Goal: Task Accomplishment & Management: Manage account settings

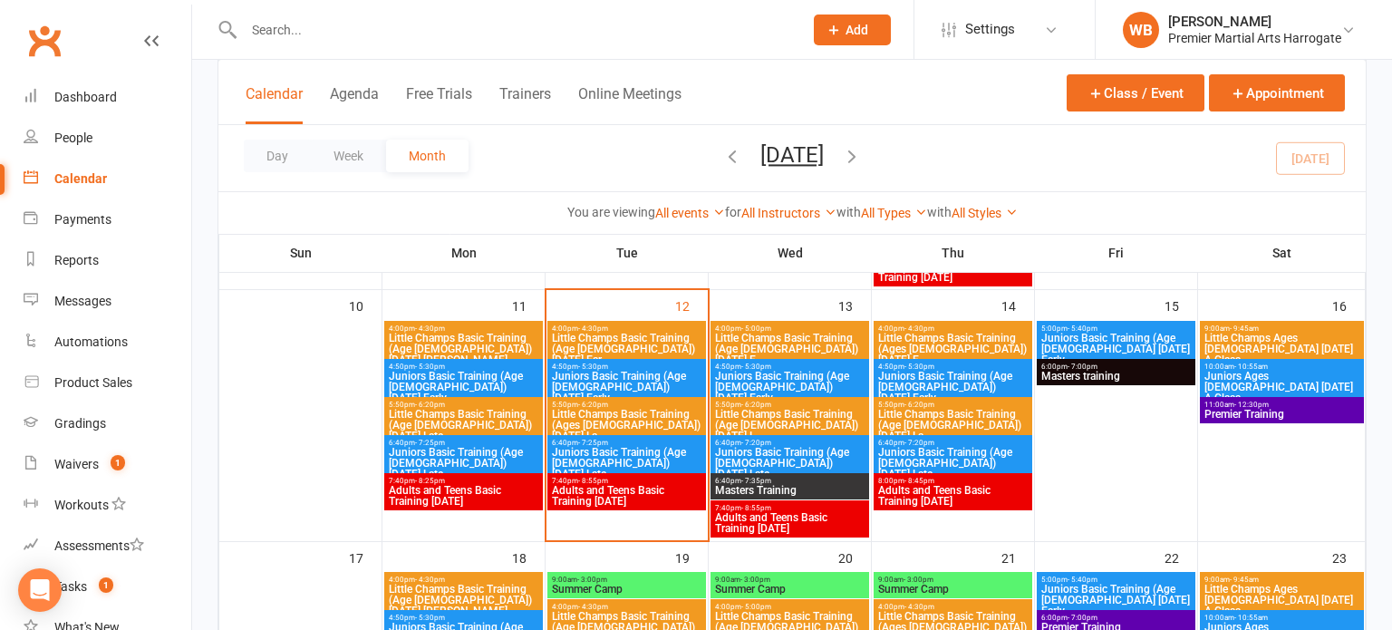
scroll to position [615, 0]
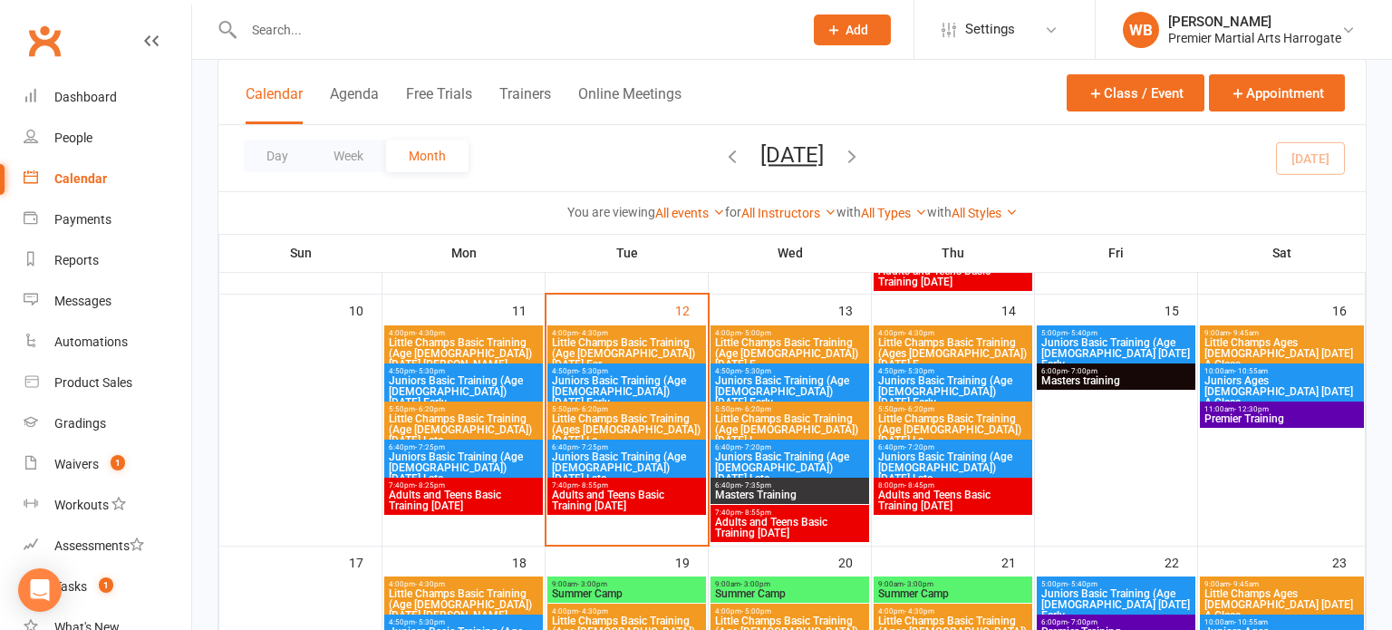
click at [649, 451] on span "Juniors Basic Training (Age [DEMOGRAPHIC_DATA]) [DATE] Late" at bounding box center [626, 467] width 151 height 33
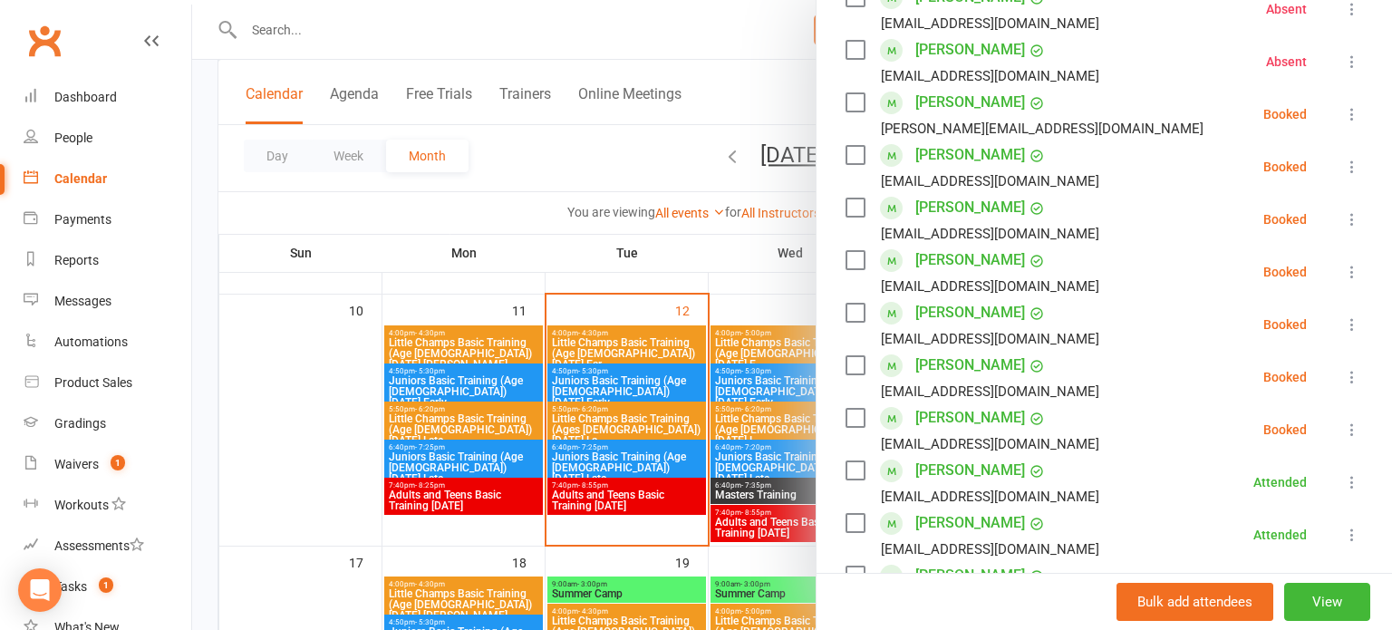
scroll to position [409, 0]
click at [1345, 376] on icon at bounding box center [1352, 375] width 18 height 18
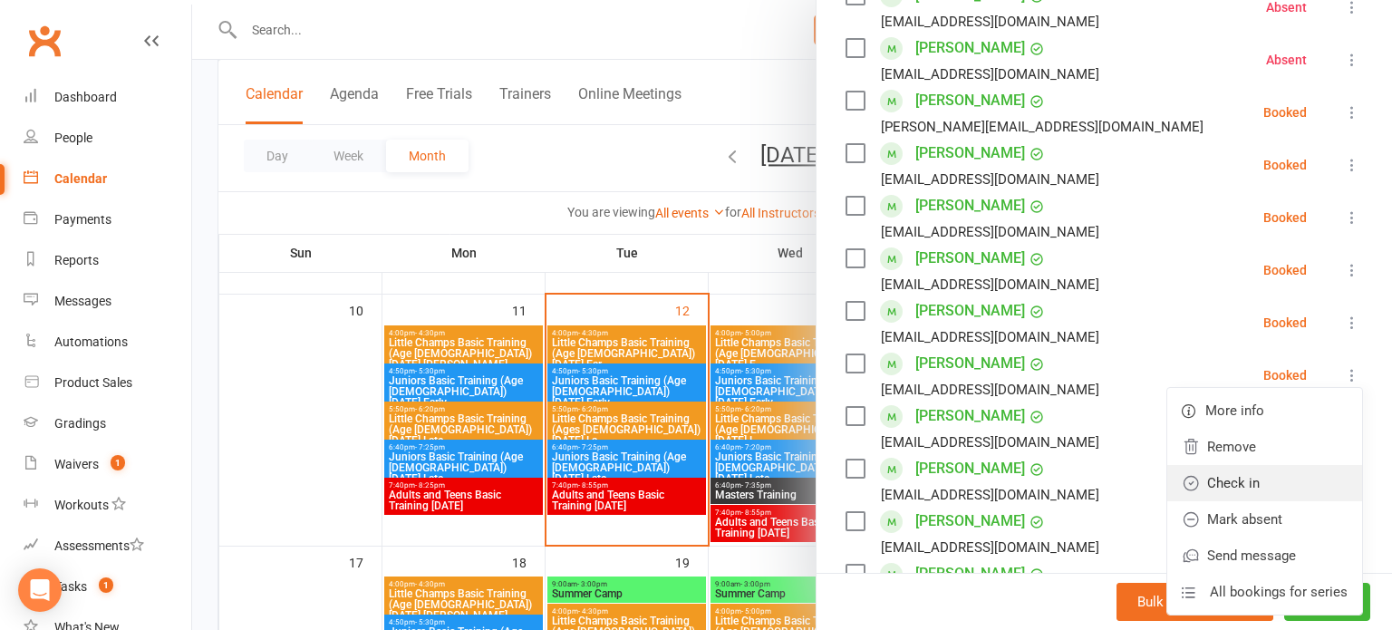
click at [1274, 473] on link "Check in" at bounding box center [1264, 483] width 195 height 36
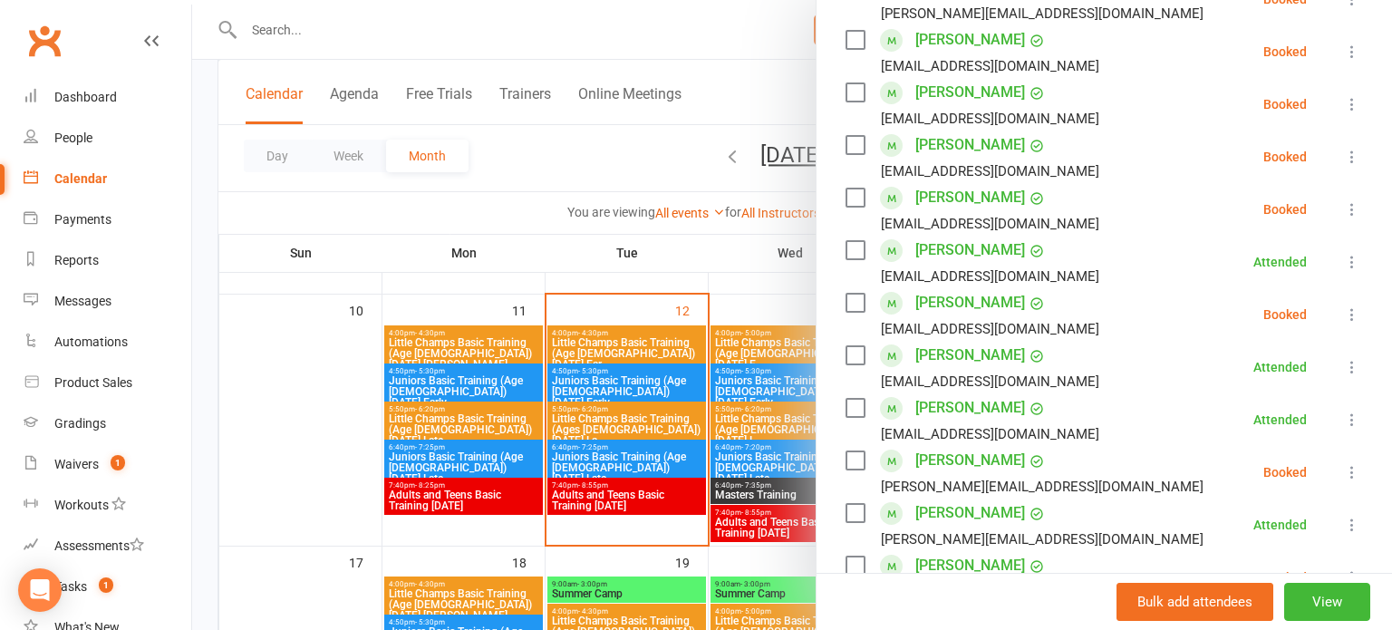
scroll to position [526, 0]
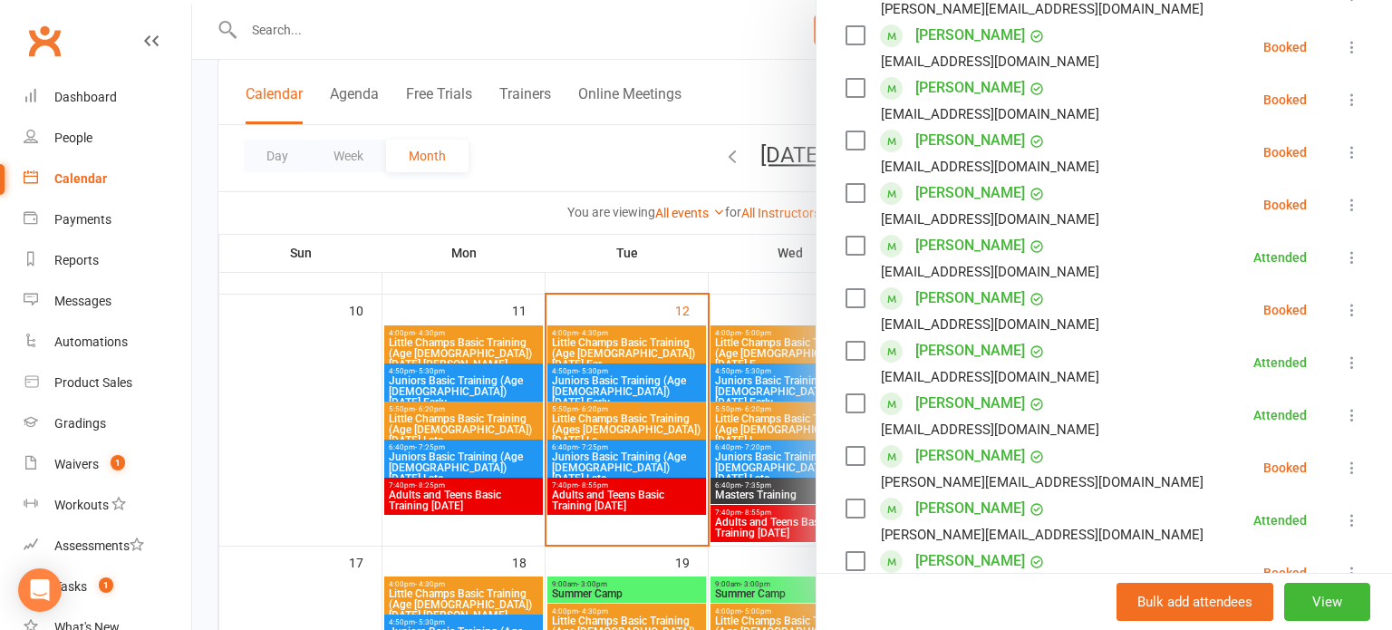
click at [1351, 468] on icon at bounding box center [1352, 467] width 18 height 18
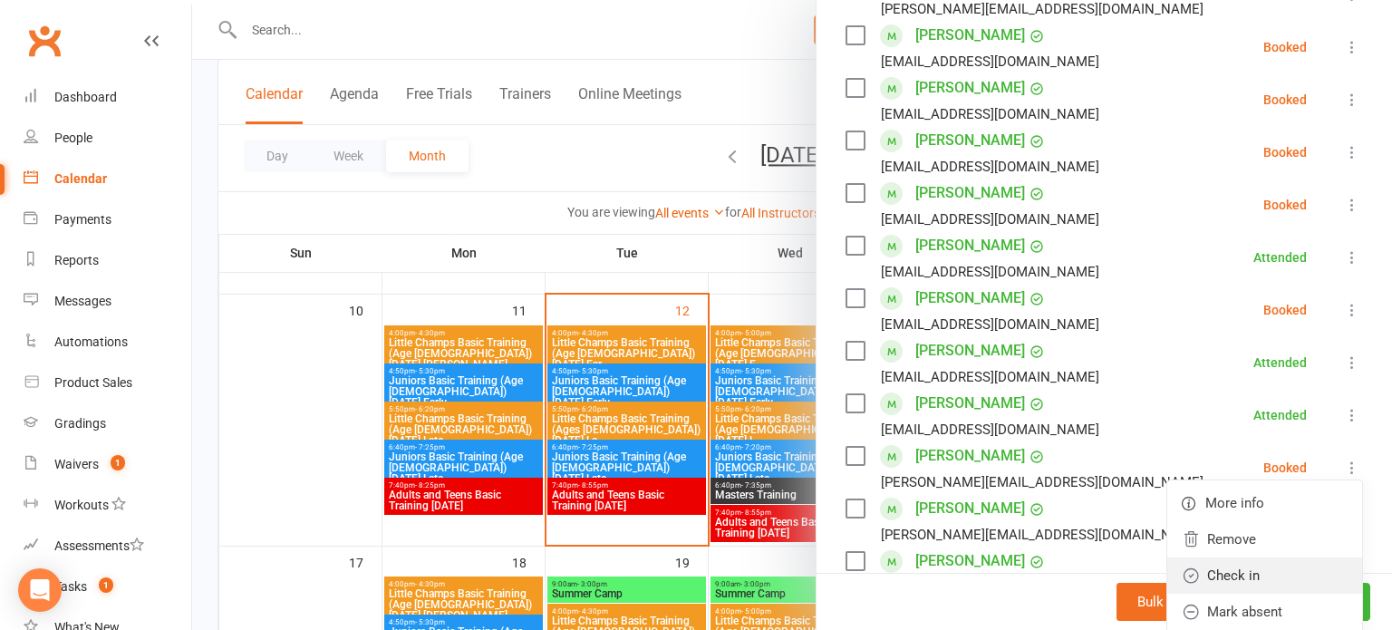
click at [1275, 564] on link "Check in" at bounding box center [1264, 575] width 195 height 36
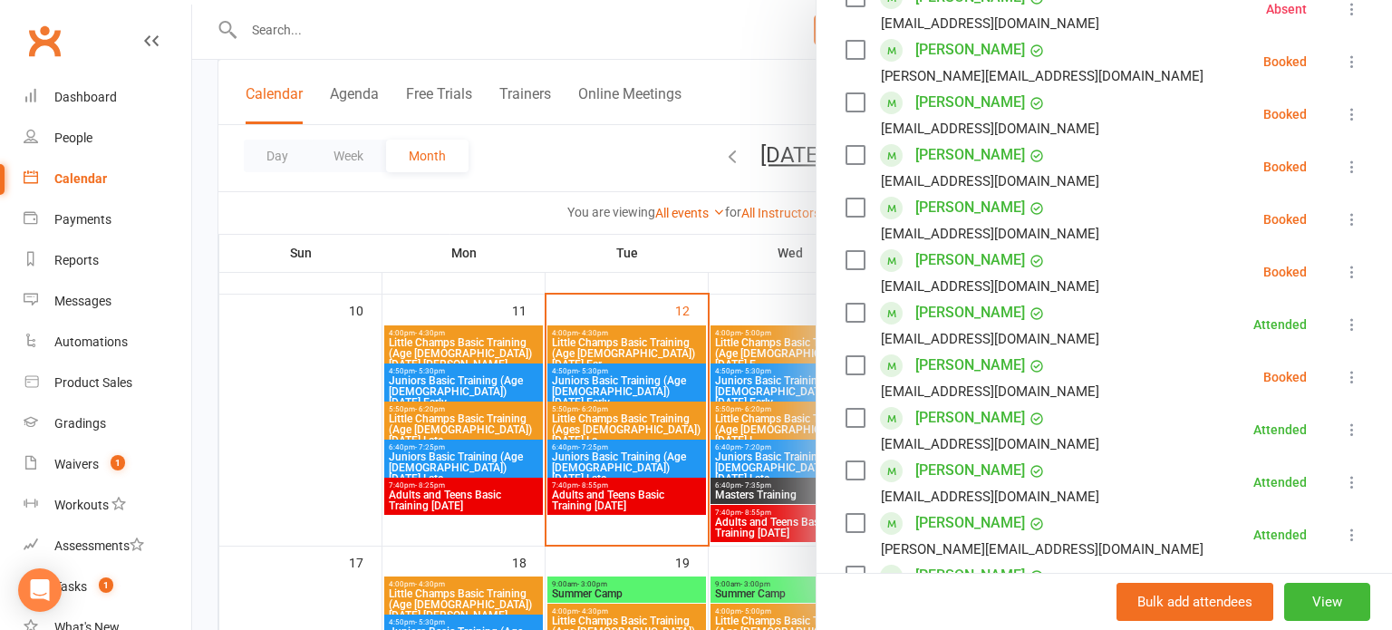
scroll to position [468, 0]
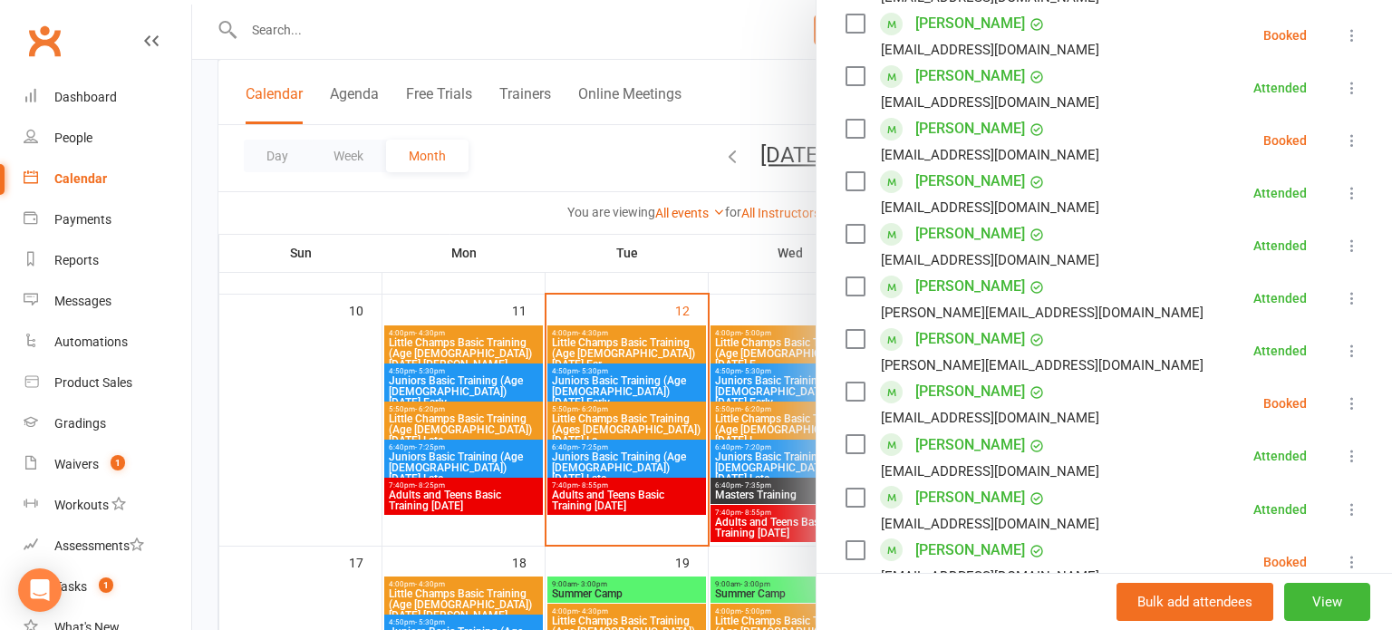
click at [1224, 437] on li "[PERSON_NAME] [EMAIL_ADDRESS][DOMAIN_NAME] Attended More info Remove Mark absen…" at bounding box center [1103, 456] width 517 height 53
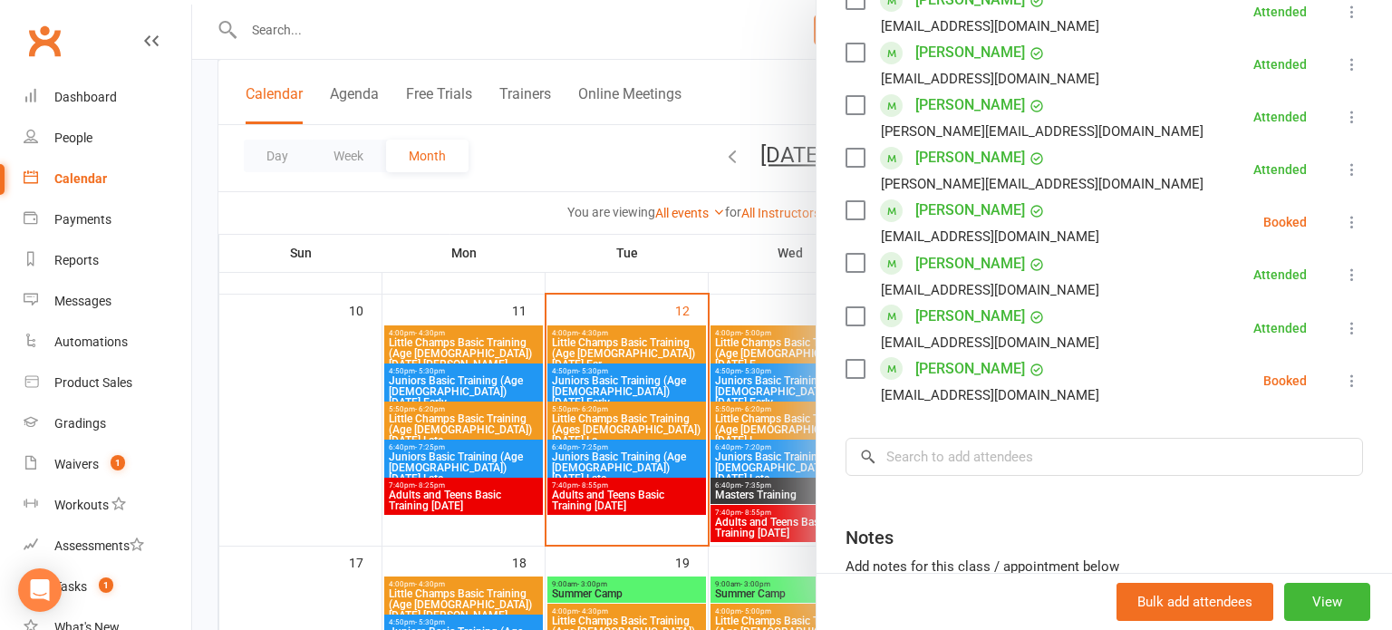
scroll to position [883, 0]
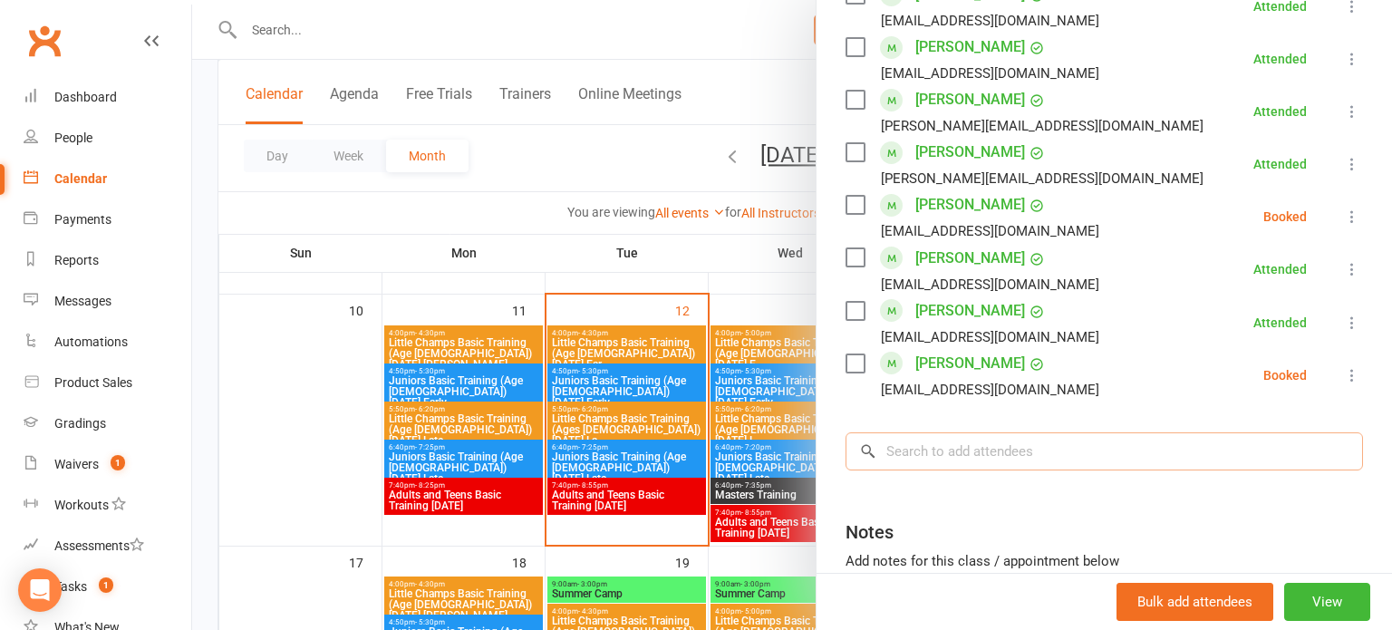
click at [1135, 454] on input "search" at bounding box center [1103, 451] width 517 height 38
type input "g"
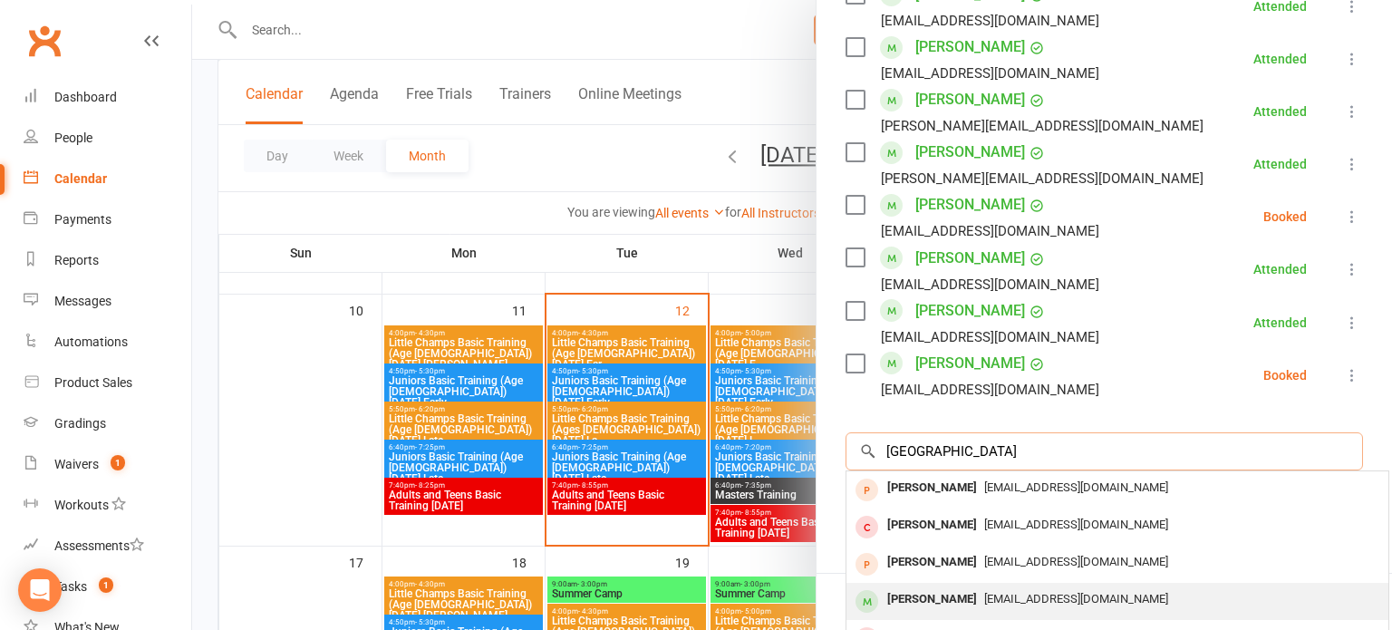
type input "[GEOGRAPHIC_DATA]"
click at [1066, 596] on span "[EMAIL_ADDRESS][DOMAIN_NAME]" at bounding box center [1076, 599] width 184 height 14
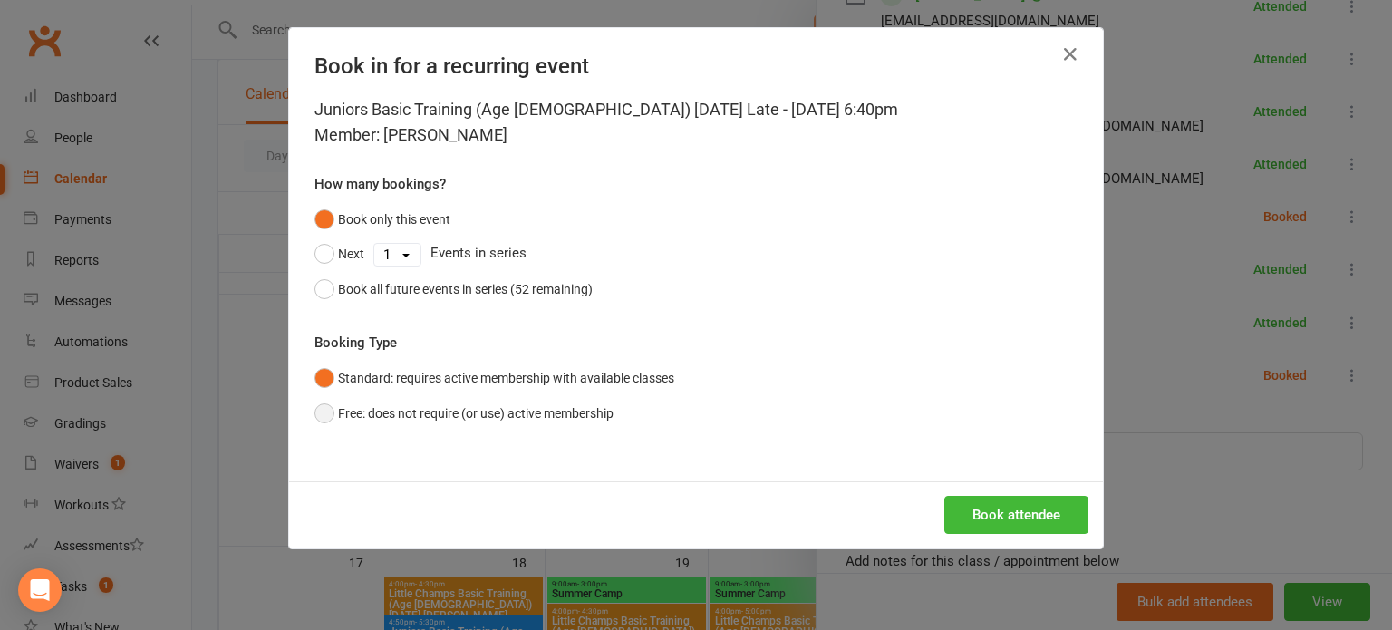
click at [558, 418] on button "Free: does not require (or use) active membership" at bounding box center [463, 413] width 299 height 34
click at [1009, 516] on button "Book attendee" at bounding box center [1016, 515] width 144 height 38
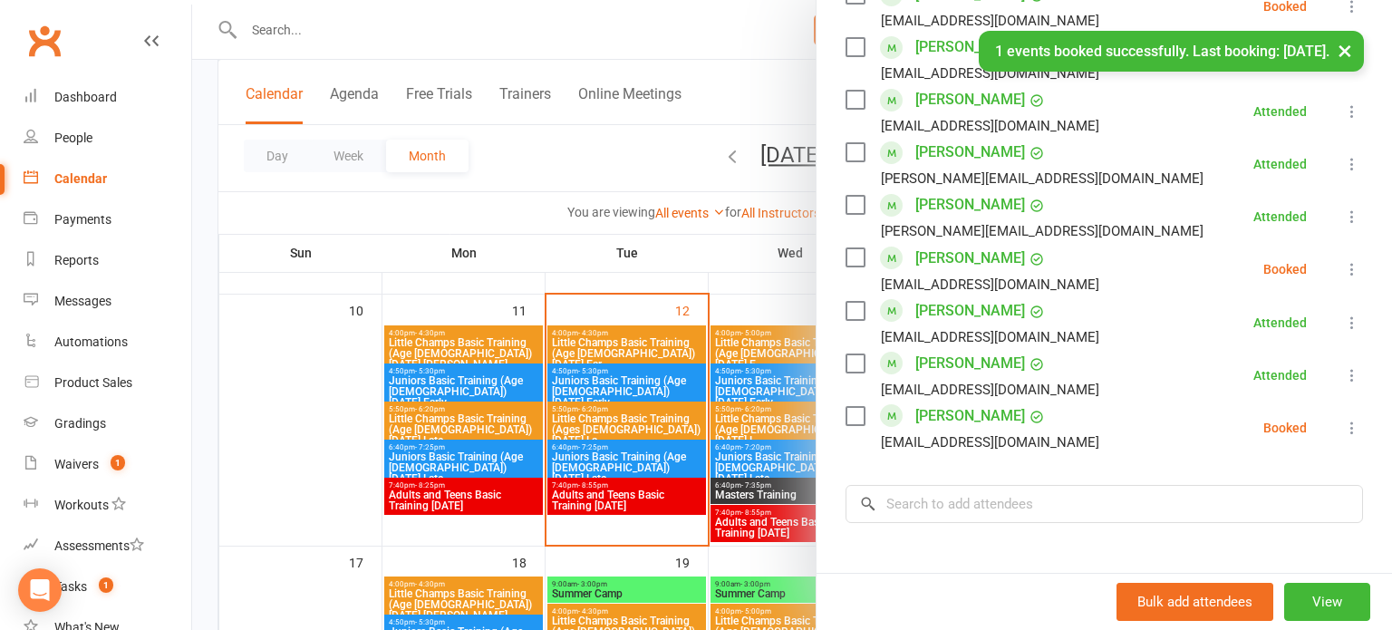
scroll to position [935, 0]
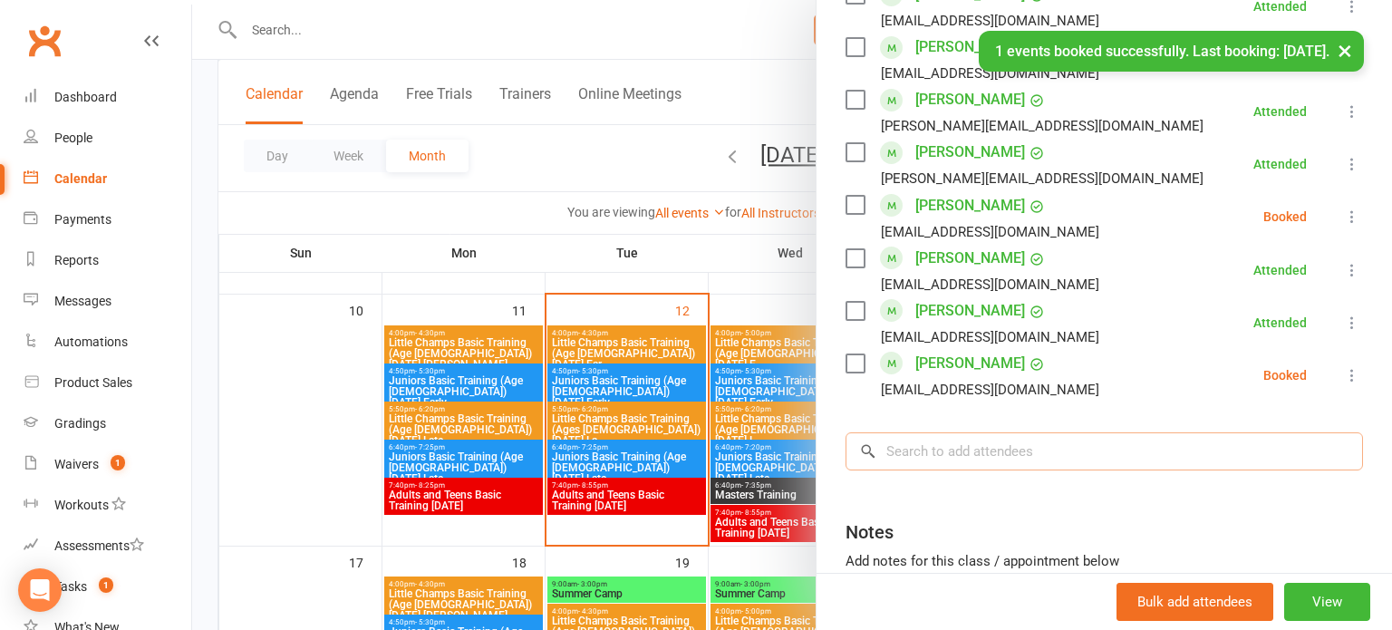
click at [1012, 458] on input "search" at bounding box center [1103, 451] width 517 height 38
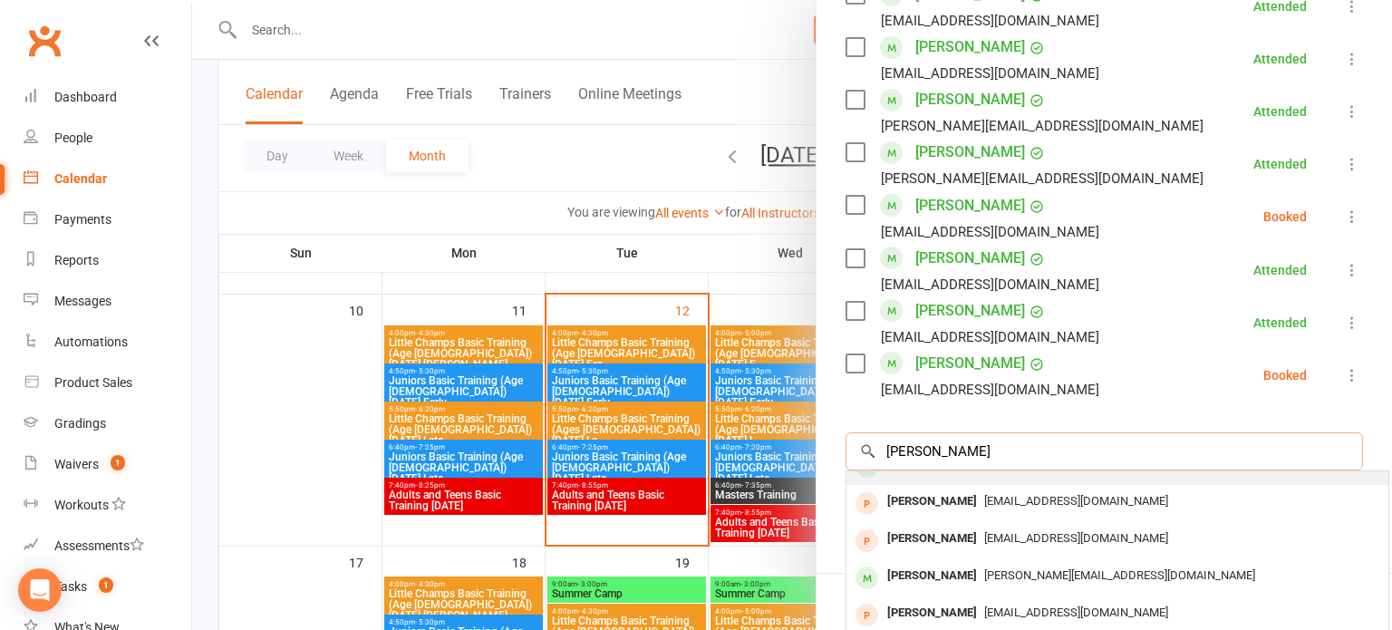
scroll to position [99, 0]
type input "[PERSON_NAME]"
click at [939, 570] on div "[PERSON_NAME]" at bounding box center [932, 575] width 104 height 26
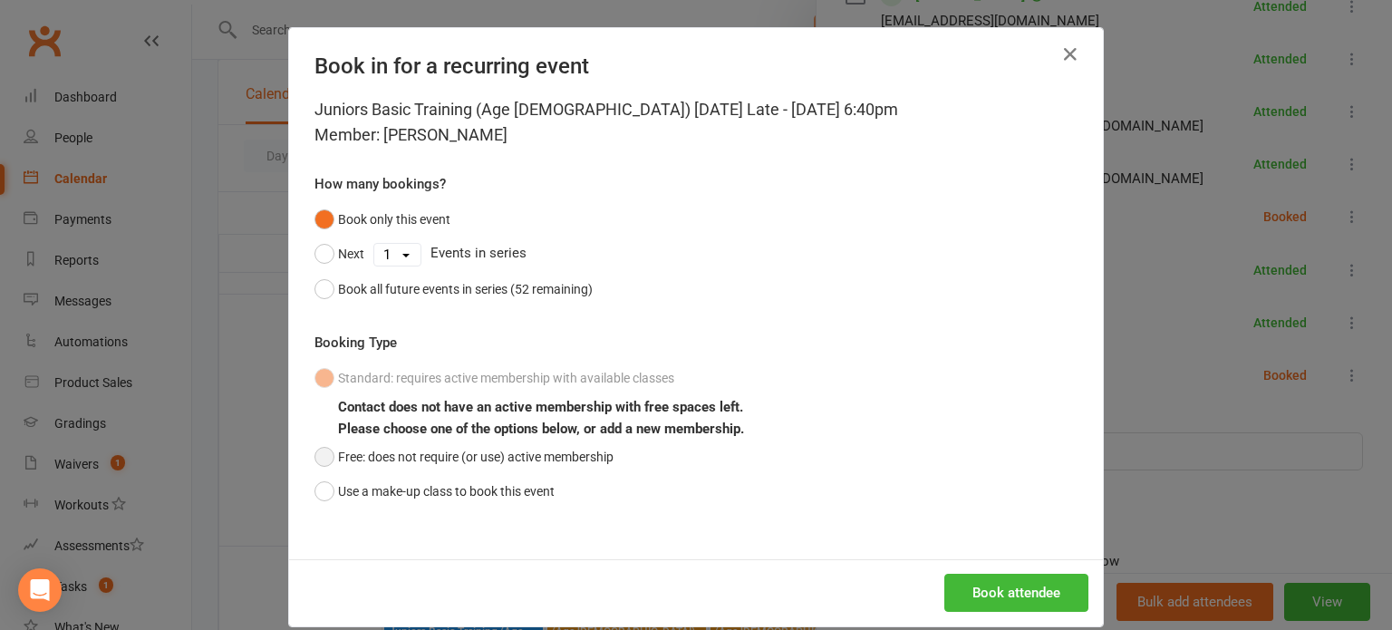
click at [478, 471] on button "Free: does not require (or use) active membership" at bounding box center [463, 456] width 299 height 34
click at [968, 586] on button "Book attendee" at bounding box center [1016, 593] width 144 height 38
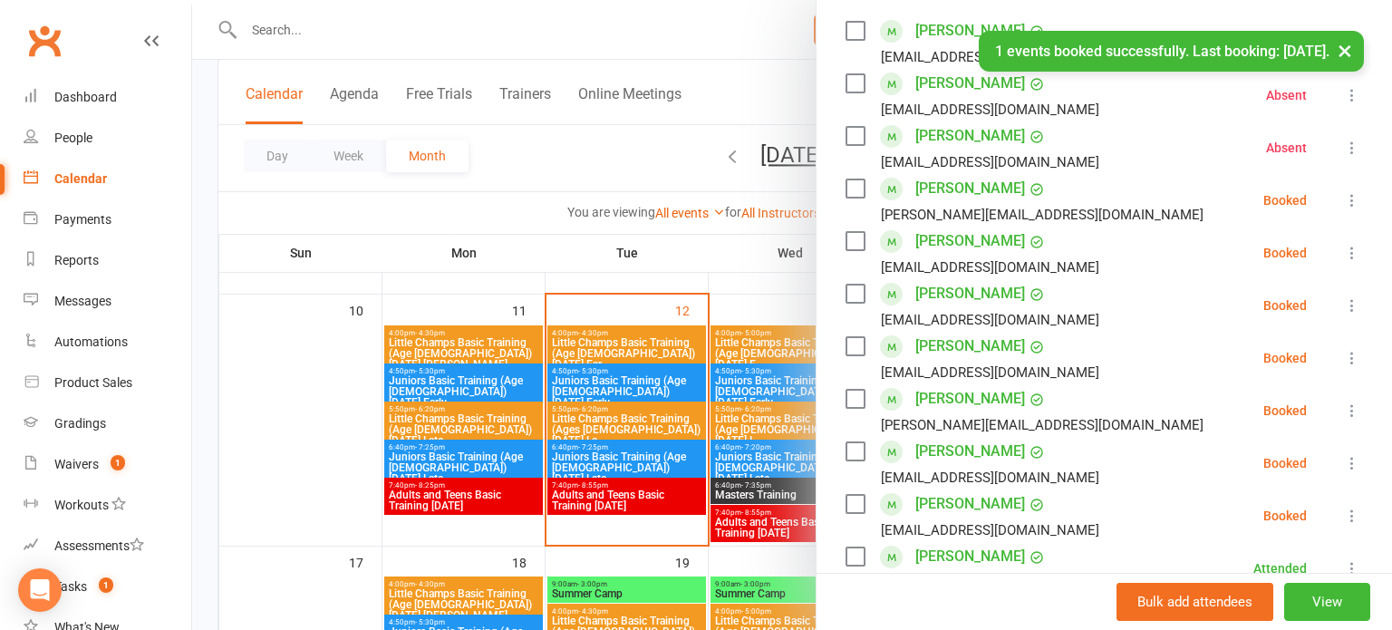
scroll to position [341, 0]
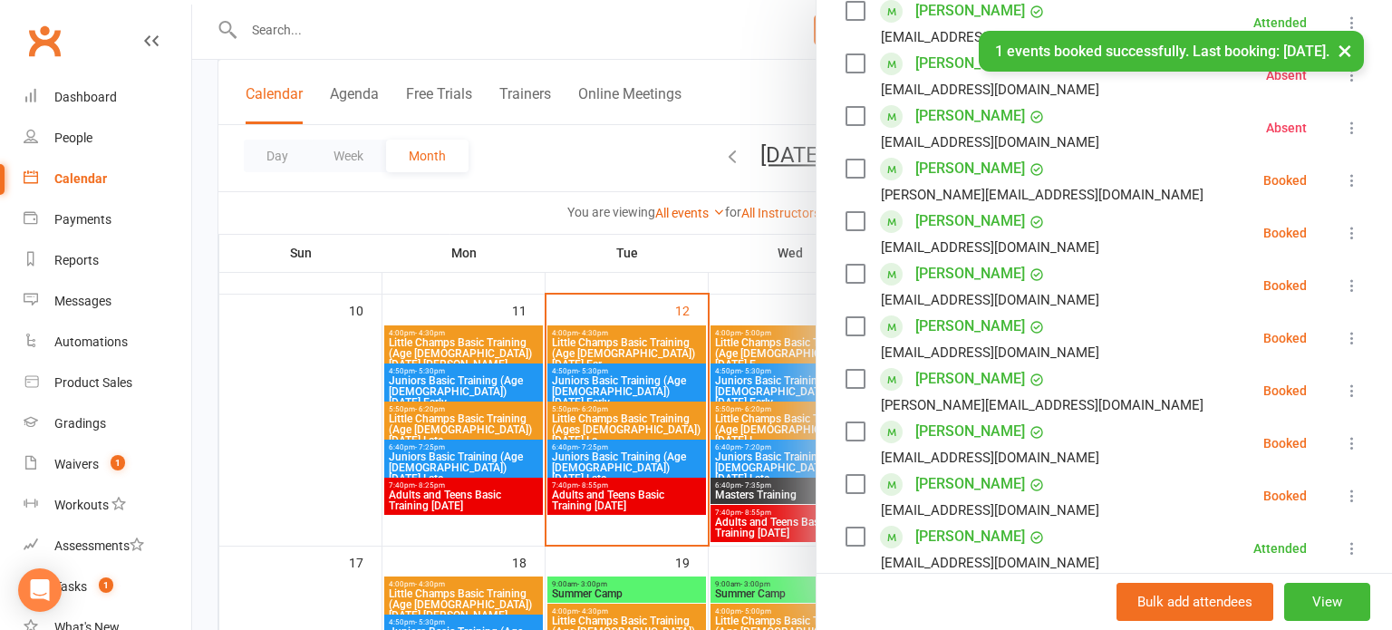
click at [1350, 335] on icon at bounding box center [1352, 338] width 18 height 18
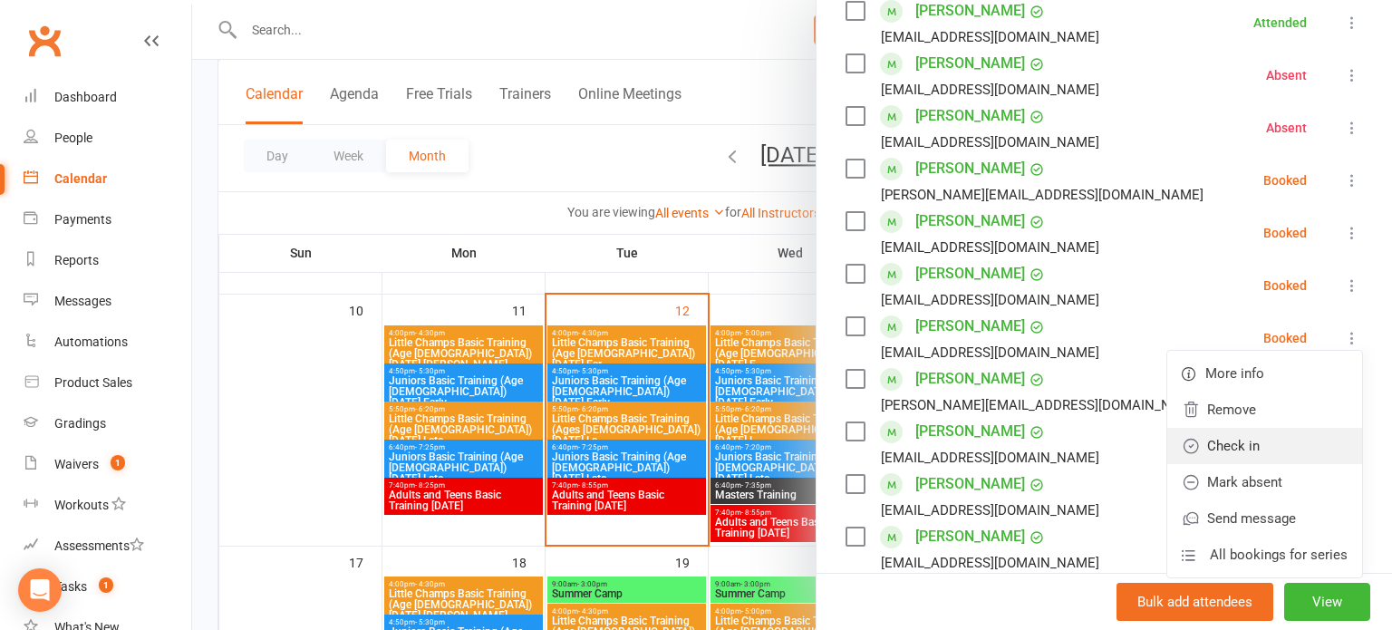
click at [1240, 439] on link "Check in" at bounding box center [1264, 446] width 195 height 36
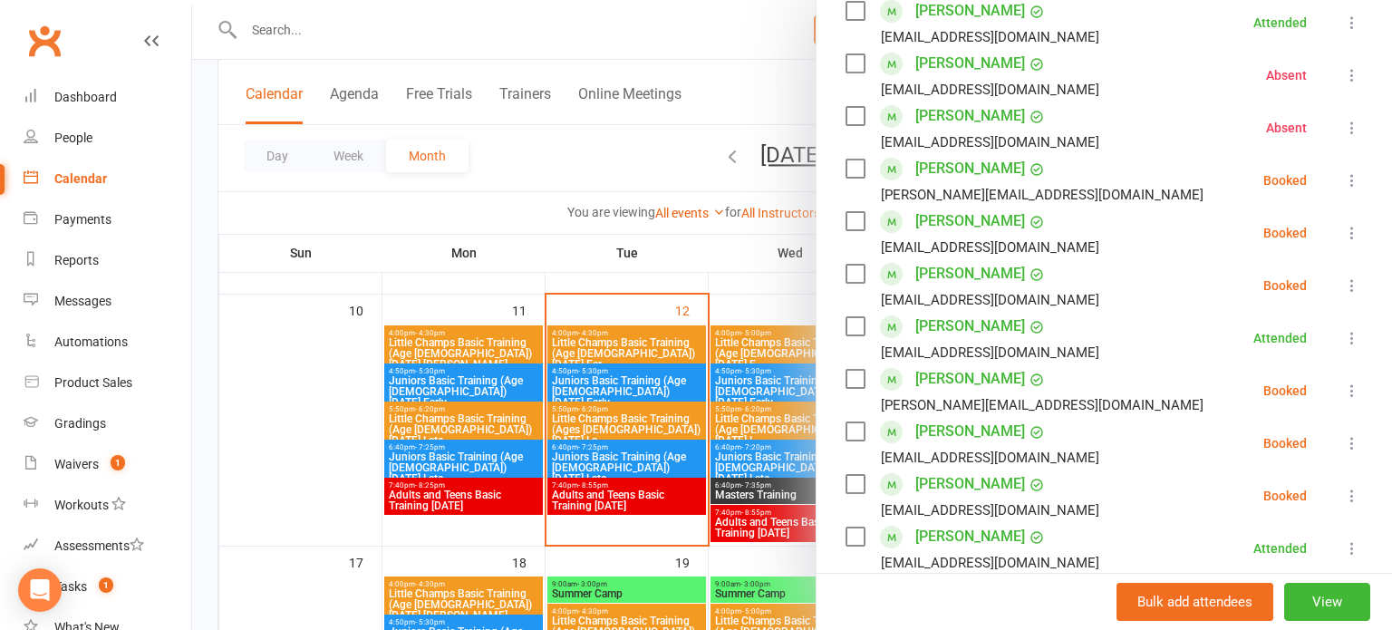
click at [1352, 394] on icon at bounding box center [1352, 390] width 18 height 18
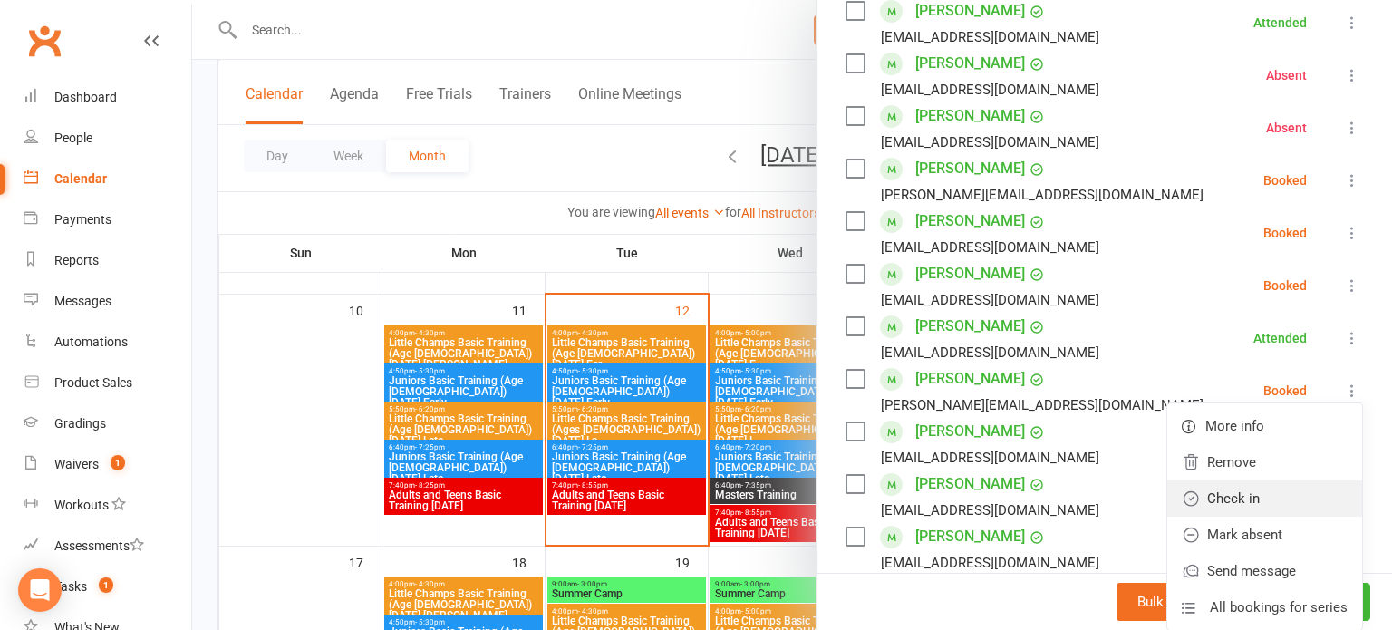
click at [1203, 491] on link "Check in" at bounding box center [1264, 498] width 195 height 36
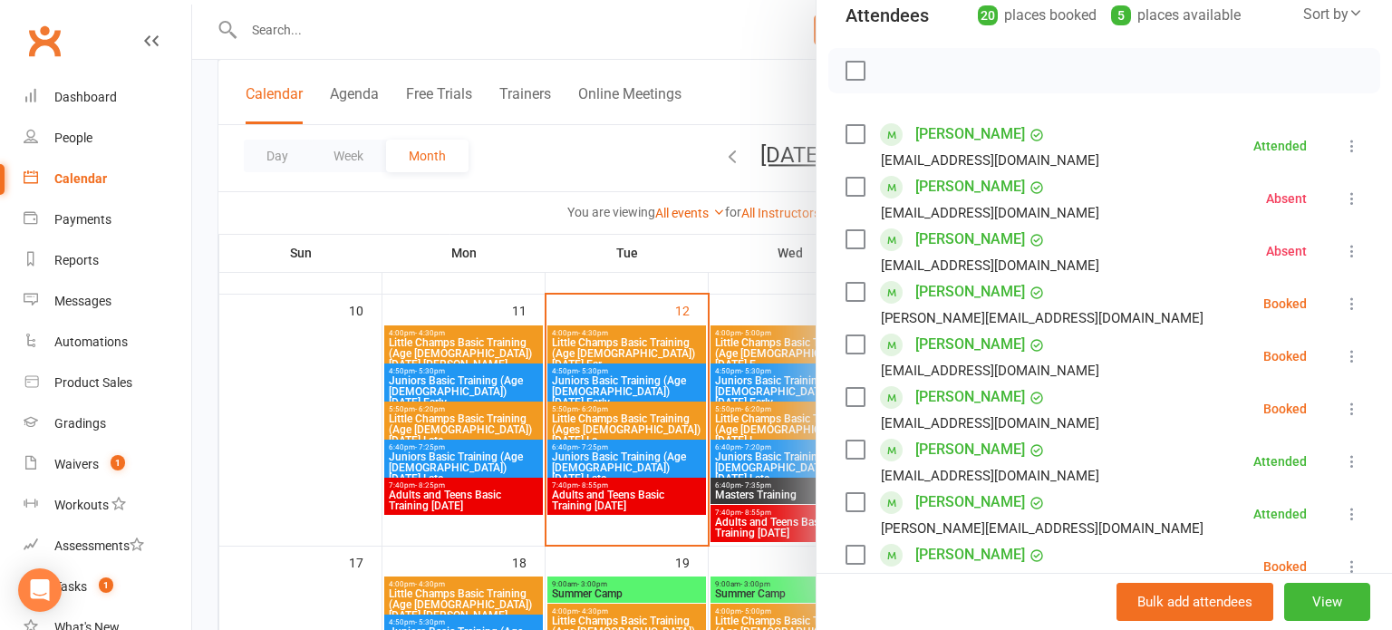
scroll to position [216, 0]
